Goal: Information Seeking & Learning: Learn about a topic

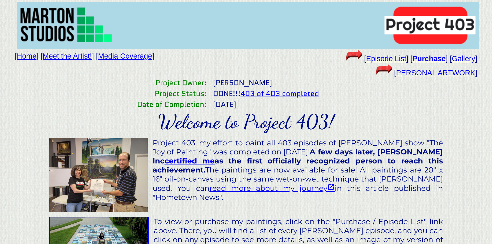
click at [64, 58] on link "Meet the Artist!" at bounding box center [67, 56] width 49 height 8
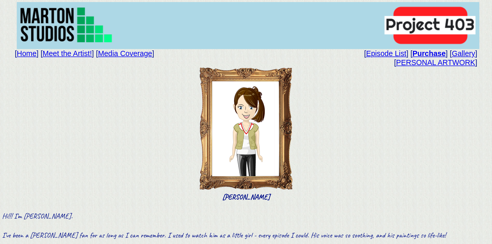
click at [132, 55] on link "Media Coverage" at bounding box center [125, 53] width 54 height 8
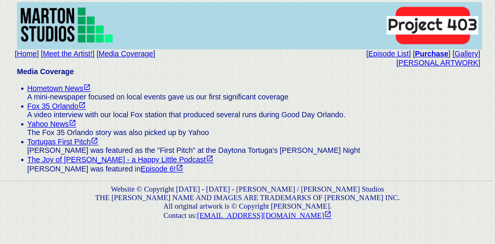
click at [68, 91] on link "Hometown News" at bounding box center [59, 88] width 64 height 8
click at [54, 128] on link "Yahoo News" at bounding box center [51, 124] width 49 height 8
click at [25, 53] on link "Home" at bounding box center [27, 54] width 20 height 8
